Goal: Check status

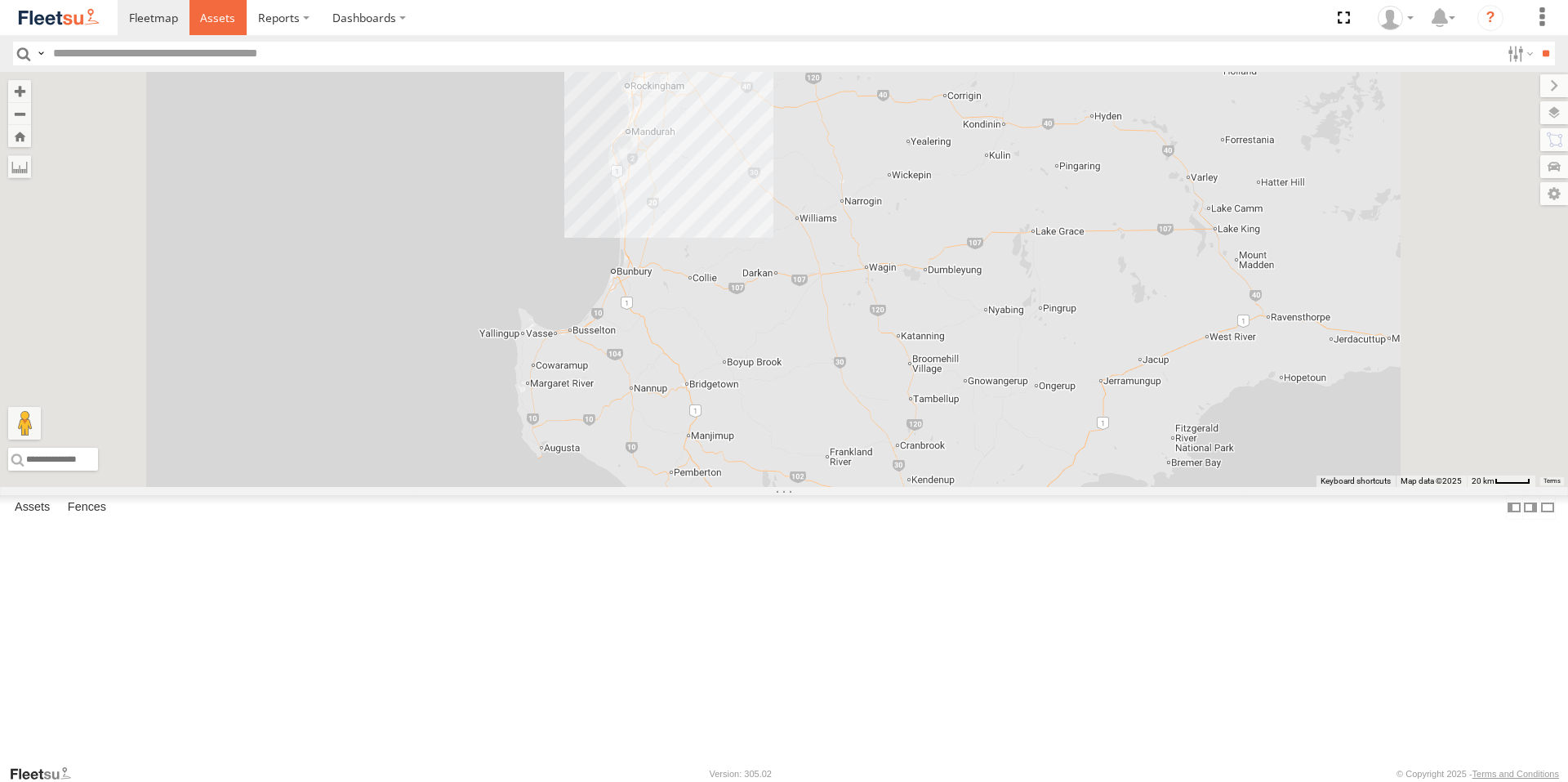
click at [218, 5] on link at bounding box center [218, 18] width 58 height 35
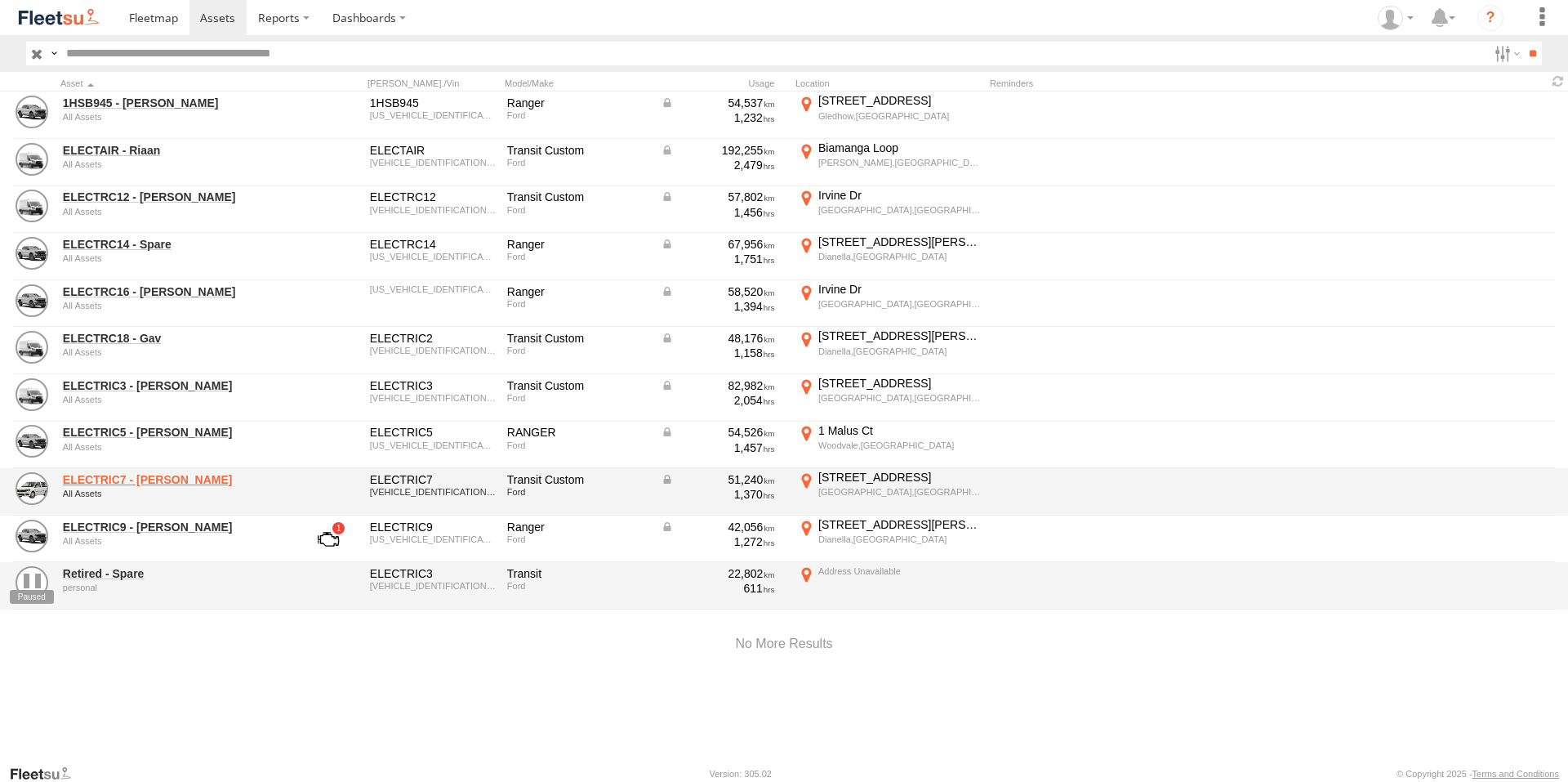
click at [135, 481] on link "ELECTRIC7 - [PERSON_NAME]" at bounding box center [174, 479] width 223 height 15
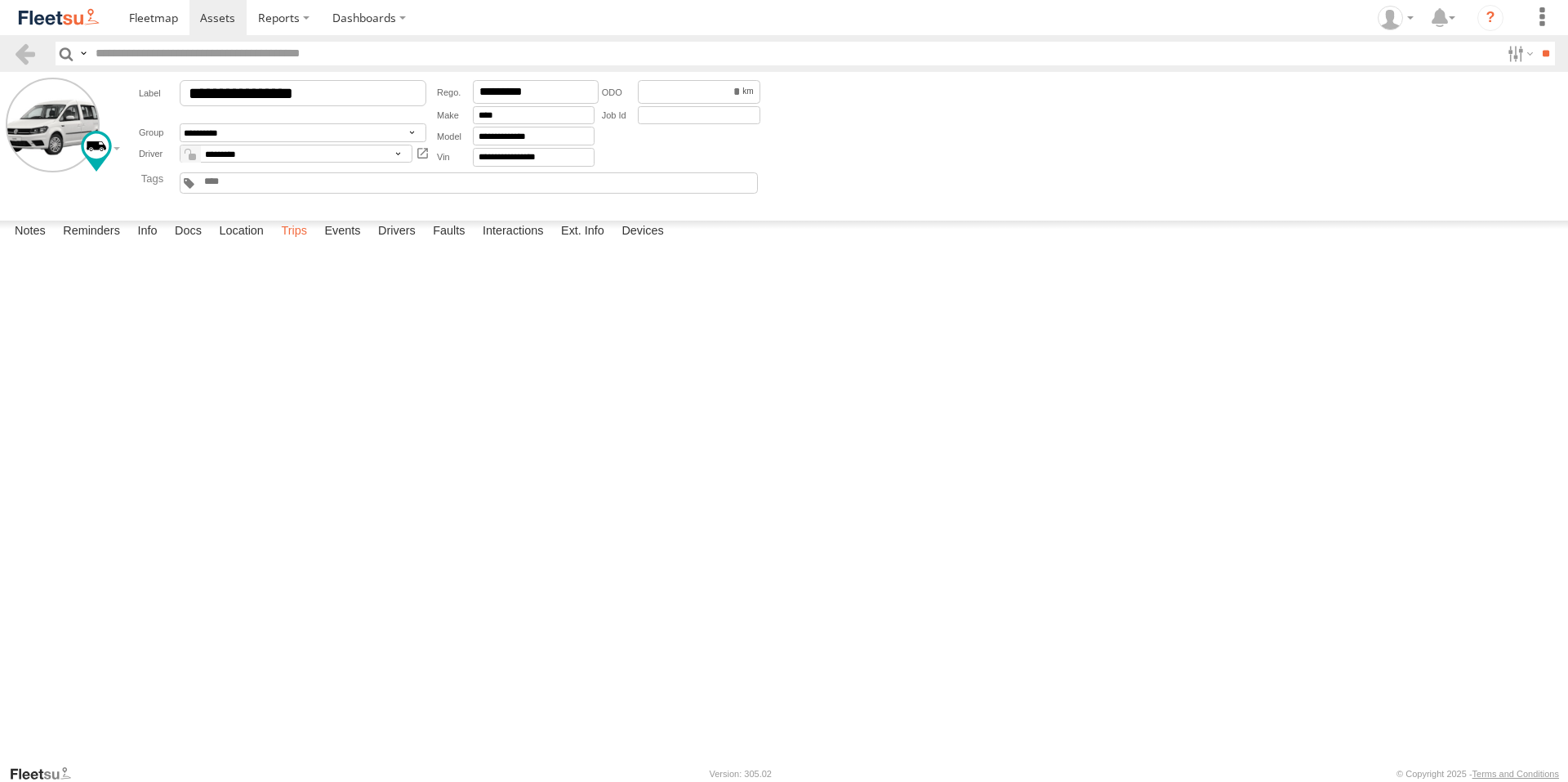
click at [298, 243] on label "Trips" at bounding box center [293, 231] width 42 height 23
click at [0, 0] on label "220 Collier Rd Bayswater,WA -31.90517 115.92016" at bounding box center [0, 0] width 0 height 0
click at [0, 0] on label "×" at bounding box center [0, 0] width 0 height 0
